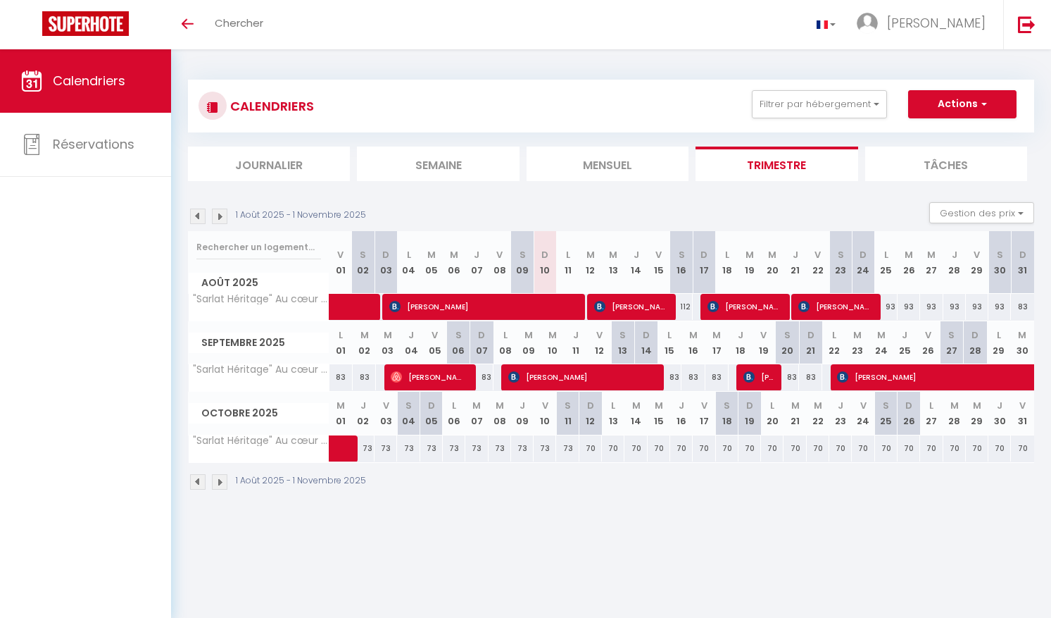
select select
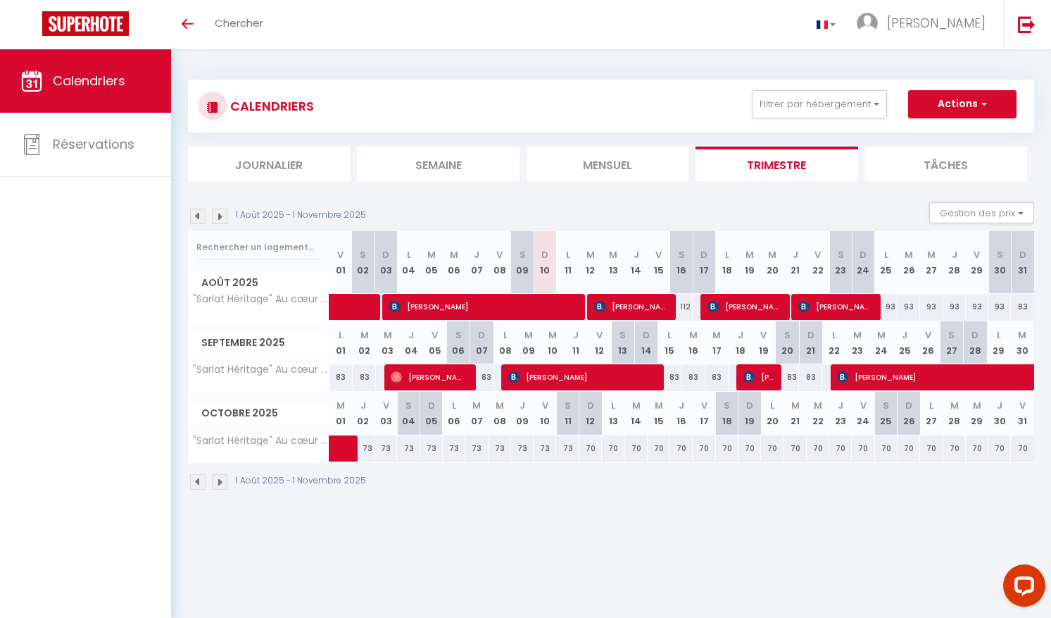
click at [745, 301] on span "[PERSON_NAME]" at bounding box center [745, 306] width 75 height 27
select select "OK"
select select "KO"
select select "0"
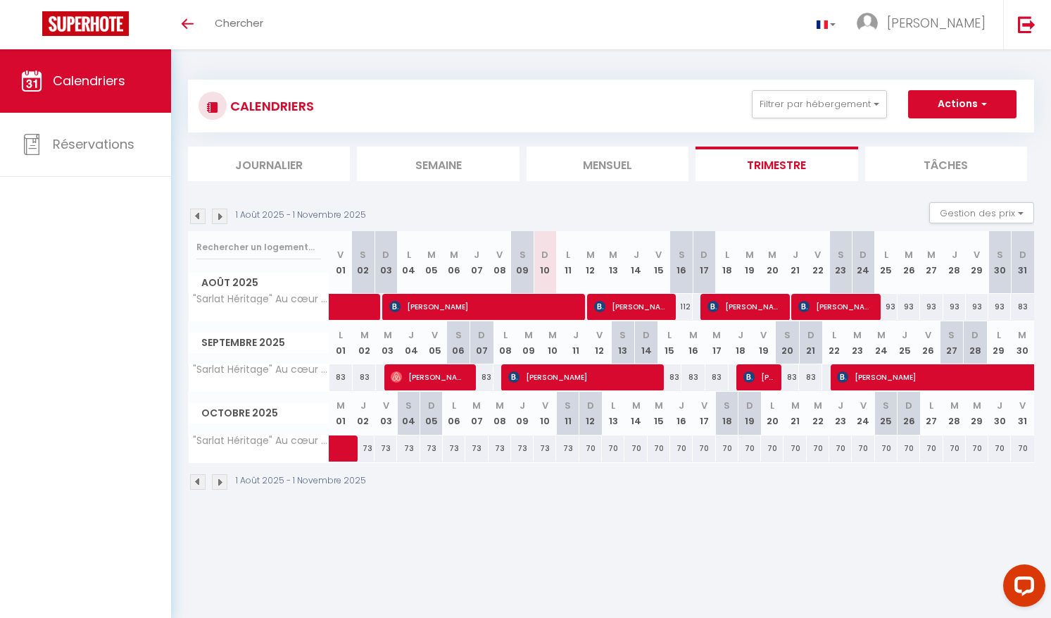
select select "1"
select select
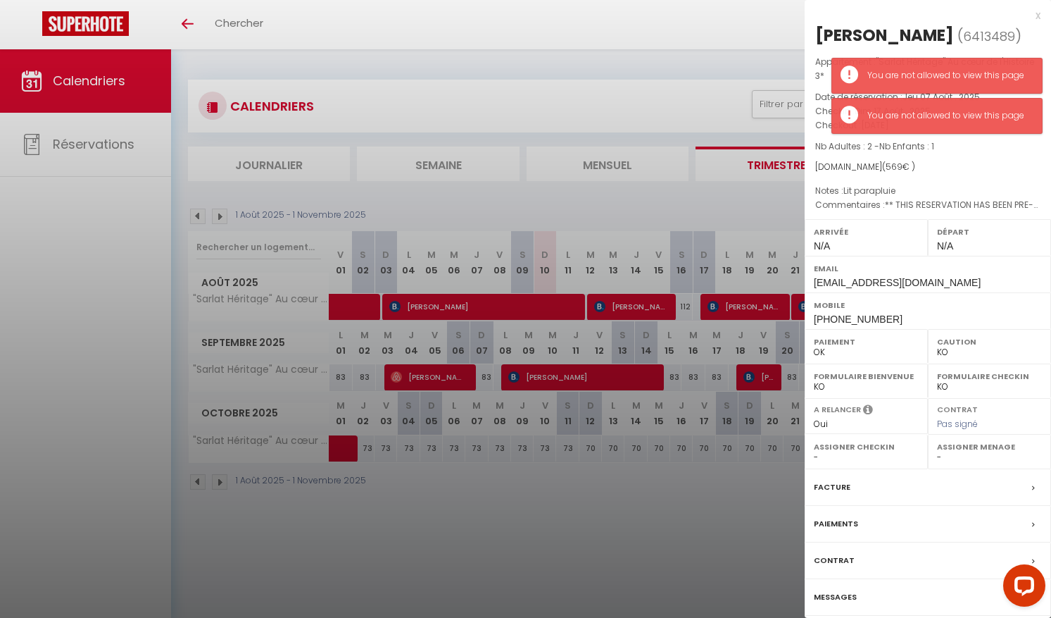
click at [706, 29] on div at bounding box center [525, 309] width 1051 height 618
